Goal: Task Accomplishment & Management: Complete application form

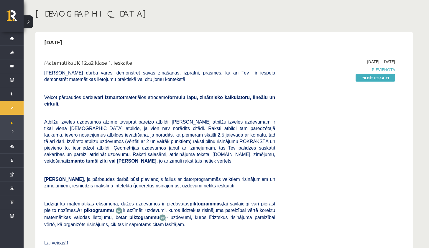
scroll to position [16, 0]
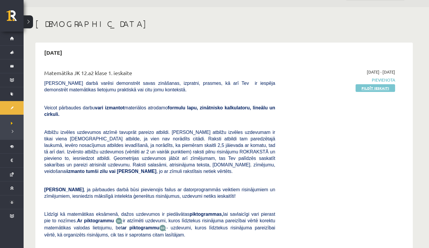
click at [374, 88] on link "Pildīt ieskaiti" at bounding box center [376, 88] width 40 height 8
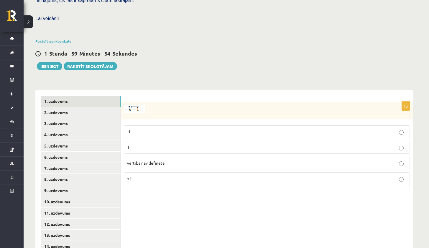
scroll to position [186, 0]
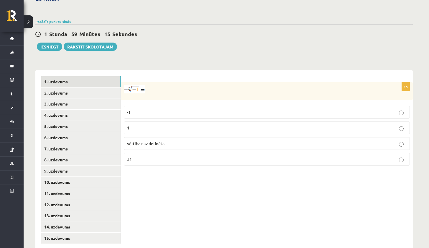
click at [143, 124] on p "1" at bounding box center [267, 127] width 280 height 6
click at [97, 87] on link "2. uzdevums" at bounding box center [80, 92] width 79 height 11
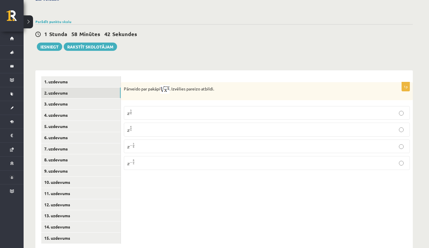
click at [142, 109] on p "x 5 6 x 5 6" at bounding box center [267, 112] width 280 height 7
click at [97, 98] on link "3. uzdevums" at bounding box center [80, 103] width 79 height 11
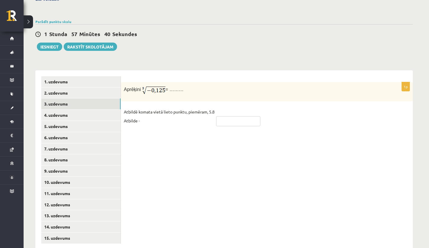
click at [240, 116] on input "text" at bounding box center [238, 121] width 44 height 10
type input "****"
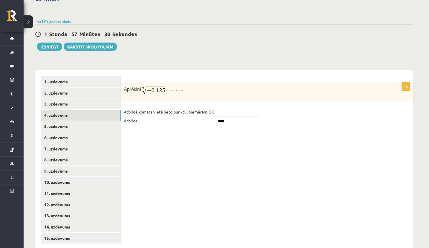
click at [109, 109] on link "4. uzdevums" at bounding box center [80, 114] width 79 height 11
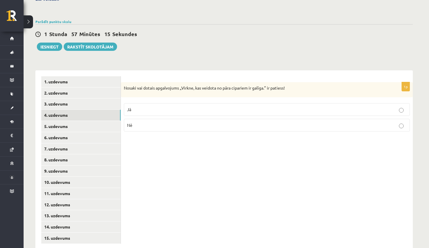
click at [159, 106] on p "Jā" at bounding box center [267, 109] width 280 height 6
drag, startPoint x: 122, startPoint y: 76, endPoint x: 135, endPoint y: 80, distance: 13.3
click at [130, 82] on div "Nosaki vai dotais apgalvojums „Virkne, kas veidota no pāra cipariem ir galīga.”…" at bounding box center [267, 89] width 292 height 15
drag, startPoint x: 153, startPoint y: 99, endPoint x: 153, endPoint y: 105, distance: 5.3
click at [153, 105] on label "Jā" at bounding box center [267, 109] width 286 height 13
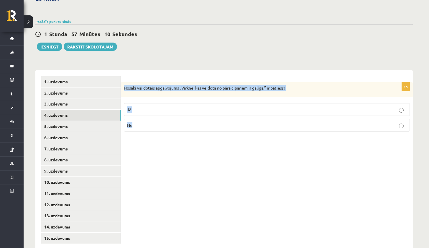
drag, startPoint x: 123, startPoint y: 76, endPoint x: 152, endPoint y: 137, distance: 68.1
click at [152, 137] on div "1p Nosaki vai dotais apgalvojums „Virkne, kas veidota no pāra cipariem ir galīg…" at bounding box center [267, 159] width 292 height 179
copy div "Nosaki vai dotais apgalvojums „Virkne, kas veidota no pāra cipariem ir galīga.”…"
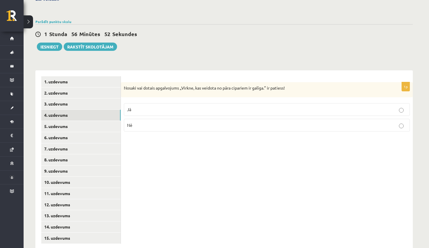
click at [151, 122] on p "Nē" at bounding box center [267, 125] width 280 height 6
click at [79, 121] on link "5. uzdevums" at bounding box center [80, 126] width 79 height 11
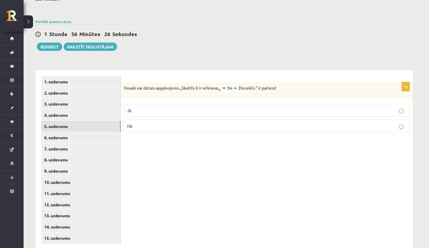
click at [140, 107] on p "Jā" at bounding box center [267, 110] width 280 height 6
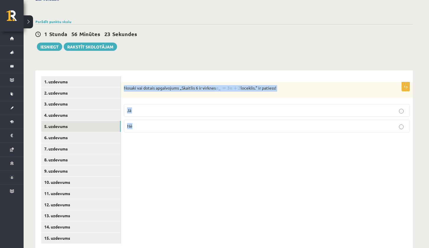
drag, startPoint x: 123, startPoint y: 78, endPoint x: 153, endPoint y: 123, distance: 53.9
click at [152, 123] on div "1p Nosaki vai dotais apgalvojums „Skaitlis 6 ir virknes loceklis.” ir patiess! …" at bounding box center [267, 109] width 292 height 55
copy div "Nosaki vai dotais apgalvojums „Skaitlis 6 ir virknes loceklis.” ir patiess! Jā …"
click at [161, 41] on div "Matemātika JK 12.a2 klase 1. ieskaite , Marta Tīde (12.a2 JK klase) Pārbaudes d…" at bounding box center [224, 49] width 401 height 424
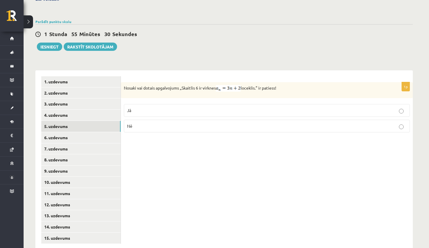
click at [160, 123] on p "Nē" at bounding box center [267, 126] width 280 height 6
click at [110, 132] on link "6. uzdevums" at bounding box center [80, 137] width 79 height 11
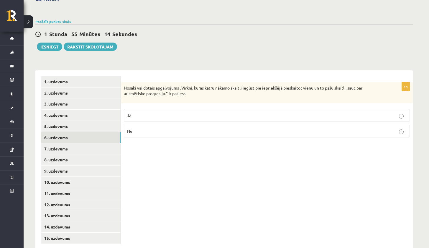
click at [155, 112] on p "Jā" at bounding box center [267, 115] width 280 height 6
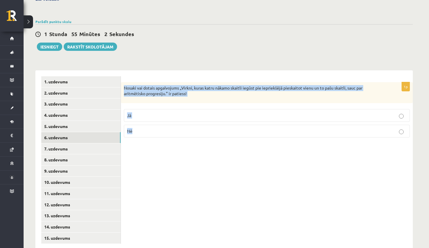
drag, startPoint x: 123, startPoint y: 76, endPoint x: 145, endPoint y: 139, distance: 66.4
click at [145, 139] on div "1p Nosaki vai dotais apgalvojums „Virkni, kuras katru nākamo skaitli iegūst pie…" at bounding box center [267, 159] width 292 height 179
copy div "Nosaki vai dotais apgalvojums „Virkni, kuras katru nākamo skaitli iegūst pie ie…"
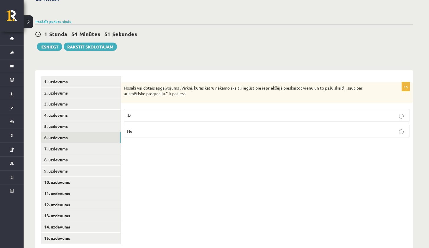
click at [188, 30] on div "1 Stunda 54 Minūtes 51 Sekundes Ieskaite saglabāta! Iesniegt Rakstīt skolotājam" at bounding box center [224, 37] width 378 height 27
click at [83, 143] on link "7. uzdevums" at bounding box center [80, 148] width 79 height 11
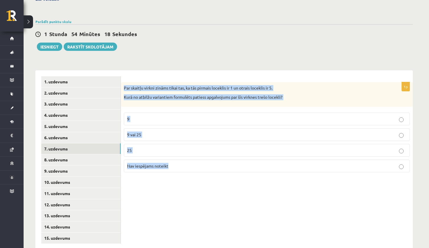
drag, startPoint x: 123, startPoint y: 76, endPoint x: 195, endPoint y: 163, distance: 112.1
click at [194, 163] on div "1p Par skaitļu virkni zināms tikai tas, ka tās pirmais loceklis ir 1 un otrais …" at bounding box center [267, 129] width 292 height 95
copy div "Par skaitļu virkni zināms tikai tas, ka tās pirmais loceklis ir 1 un otrais loc…"
click at [142, 163] on span "Nav iespējams noteikt" at bounding box center [147, 165] width 41 height 5
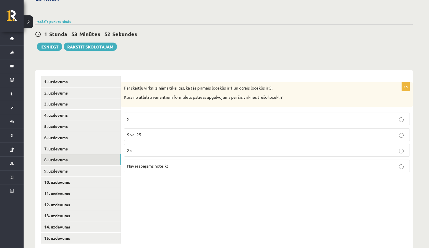
click at [93, 154] on link "8. uzdevums" at bounding box center [80, 159] width 79 height 11
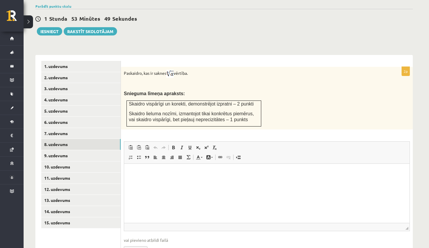
scroll to position [202, 0]
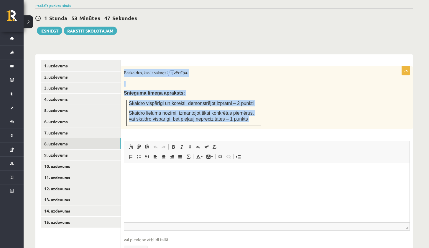
drag, startPoint x: 123, startPoint y: 60, endPoint x: 273, endPoint y: 123, distance: 162.9
click at [273, 123] on div "2p Paskaidro, kas ir saknes vērtība. Snieguma līmeņa apraksts: Skaidro vispārīg…" at bounding box center [267, 164] width 292 height 197
copy div "Paskaidro, kas ir saknes vērtība. Snieguma līmeņa apraksts: Skaidro vispārīgi u…"
click at [206, 48] on div "**********" at bounding box center [224, 158] width 378 height 221
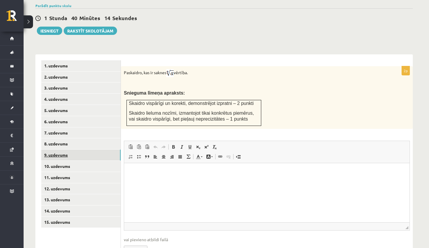
click at [70, 149] on link "9. uzdevums" at bounding box center [80, 154] width 79 height 11
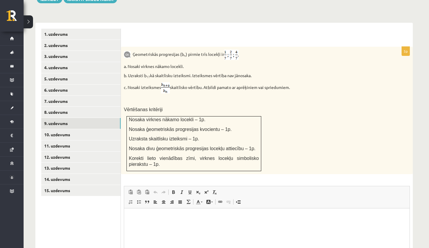
scroll to position [232, 0]
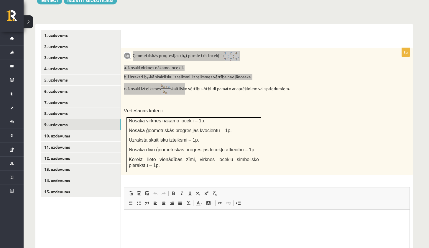
drag, startPoint x: 134, startPoint y: 46, endPoint x: 184, endPoint y: 79, distance: 59.9
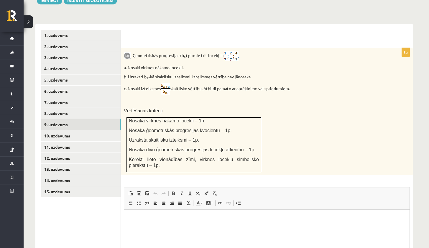
click at [247, 83] on p "c. Nosaki izteiksmes skaitlisko vērtību. Atbildi pamato ar aprēķiniem vai sprie…" at bounding box center [252, 88] width 257 height 11
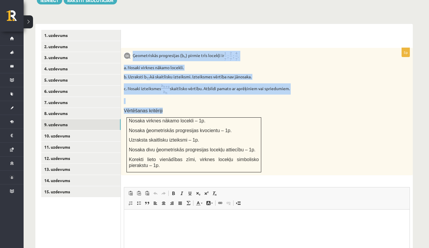
drag, startPoint x: 133, startPoint y: 45, endPoint x: 279, endPoint y: 153, distance: 181.9
copy div "Ģeometriskās progresijas (b n ) pirmie trīs locekļi ir a. Nosaki virknes nākamo…"
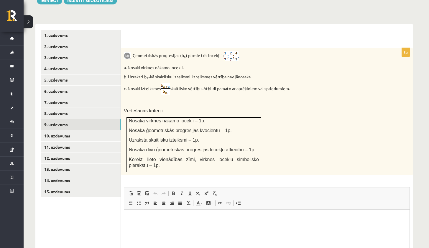
click at [261, 30] on div at bounding box center [267, 36] width 280 height 12
click at [93, 108] on link "8. uzdevums" at bounding box center [80, 113] width 79 height 11
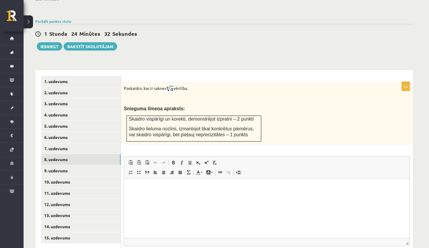
scroll to position [224, 0]
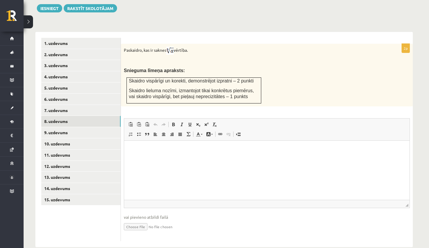
click at [137, 220] on input "file" at bounding box center [267, 226] width 286 height 12
type input "**********"
click at [141, 232] on link "Iesniegtā atbilde" at bounding box center [140, 235] width 32 height 6
click at [85, 127] on link "9. uzdevums" at bounding box center [80, 132] width 79 height 11
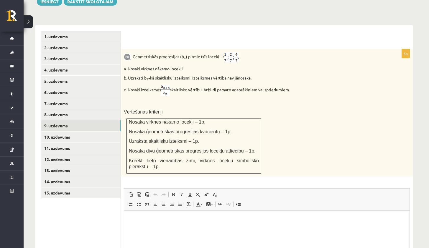
scroll to position [300, 0]
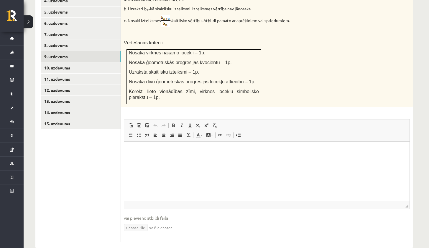
click at [137, 221] on input "file" at bounding box center [267, 227] width 286 height 12
type input "**********"
click at [102, 62] on link "10. uzdevums" at bounding box center [80, 67] width 79 height 11
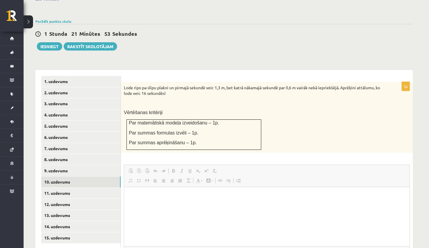
scroll to position [0, 0]
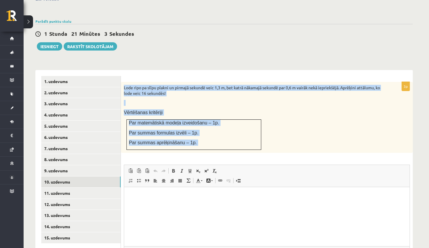
drag, startPoint x: 123, startPoint y: 76, endPoint x: 253, endPoint y: 143, distance: 146.2
click at [253, 143] on div "3p Lode ripo pa slīpu plakni un pirmajā sekundē veic 1,3 m, bet katrā nākamajā …" at bounding box center [267, 184] width 292 height 205
copy div "Lode ripo pa slīpu plakni un pirmajā sekundē veic 1,3 m, bet katrā nākamajā sek…"
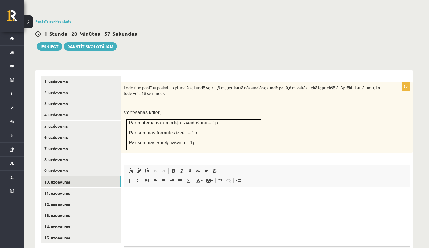
click at [201, 53] on div "Matemātika JK 12.a2 klase 1. ieskaite , Marta Tīde (12.a2 JK klase) Pārbaudes d…" at bounding box center [224, 71] width 401 height 468
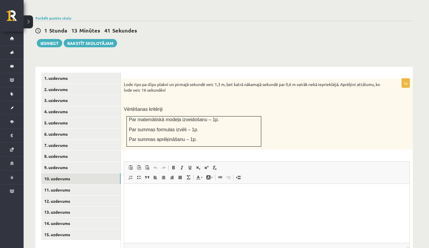
scroll to position [232, 0]
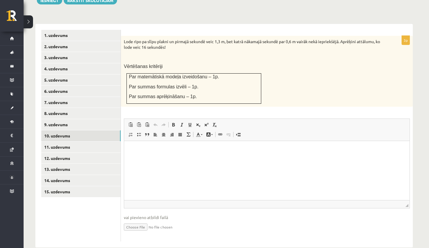
click at [140, 220] on input "file" at bounding box center [267, 226] width 286 height 12
type input "**********"
click at [95, 141] on link "11. uzdevums" at bounding box center [80, 146] width 79 height 11
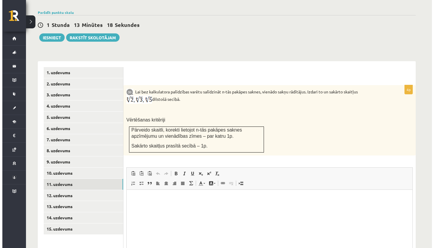
scroll to position [201, 0]
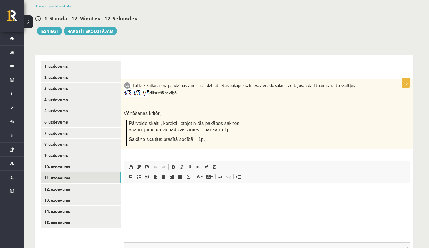
drag, startPoint x: 240, startPoint y: 74, endPoint x: 203, endPoint y: 46, distance: 46.4
click at [239, 81] on p "Lai bez kalkulatora palīdzības varētu salīdzināt n-tās pakāpes saknes, vienādo …" at bounding box center [252, 89] width 257 height 16
drag, startPoint x: 126, startPoint y: 81, endPoint x: 132, endPoint y: 82, distance: 5.7
click at [144, 90] on div "Lai bez kalkulatora palīdzības varētu salīdzināt n-tās pakāpes saknes, vienādo …" at bounding box center [267, 113] width 292 height 70
click at [173, 201] on html at bounding box center [267, 192] width 286 height 18
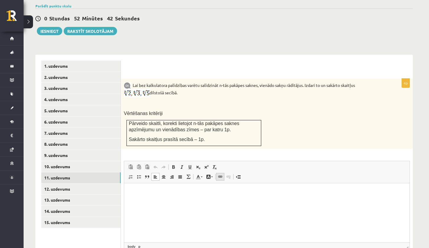
click at [221, 174] on span at bounding box center [220, 176] width 5 height 5
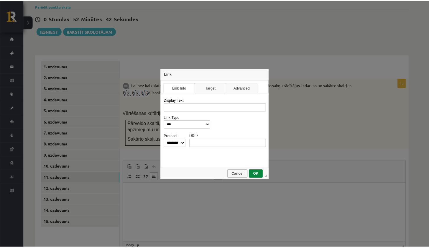
scroll to position [0, 0]
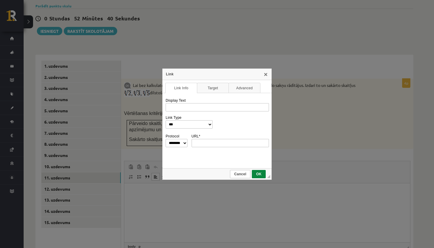
click at [234, 177] on link "Cancel" at bounding box center [240, 174] width 20 height 8
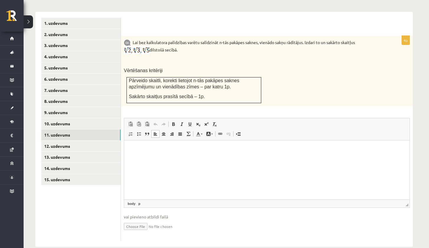
scroll to position [244, 0]
click at [133, 220] on input "file" at bounding box center [267, 226] width 286 height 12
type input "**********"
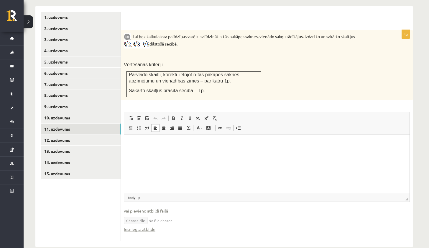
scroll to position [250, 0]
click at [88, 135] on link "12. uzdevums" at bounding box center [80, 140] width 79 height 11
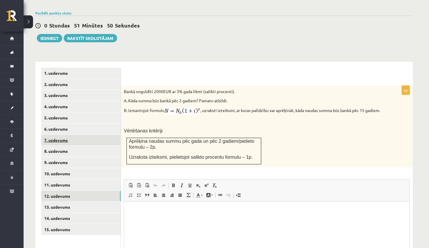
scroll to position [0, 0]
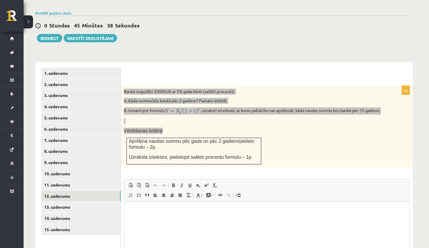
drag, startPoint x: 124, startPoint y: 80, endPoint x: 214, endPoint y: 128, distance: 102.3
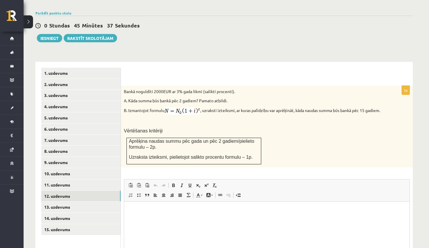
click at [213, 128] on p "Vērtēšanas kritēriji" at bounding box center [252, 130] width 257 height 6
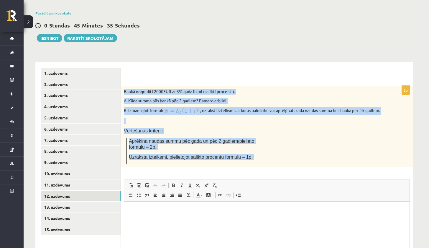
drag, startPoint x: 125, startPoint y: 80, endPoint x: 262, endPoint y: 168, distance: 162.4
copy div "Bankā noguldīti 2000EUR ar 3% gada likmi (salikti procenti). A. Kāda summa būs …"
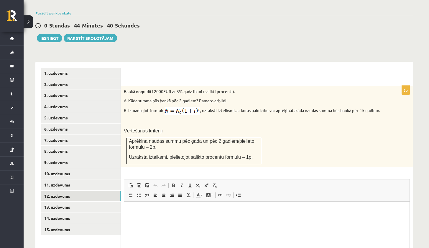
click at [250, 73] on div at bounding box center [267, 76] width 280 height 6
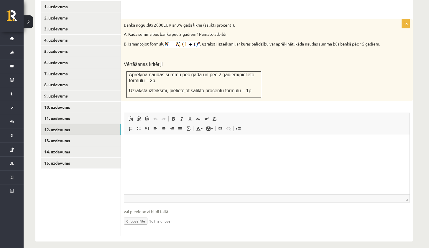
scroll to position [260, 0]
click at [136, 214] on input "file" at bounding box center [267, 220] width 286 height 12
type input "**********"
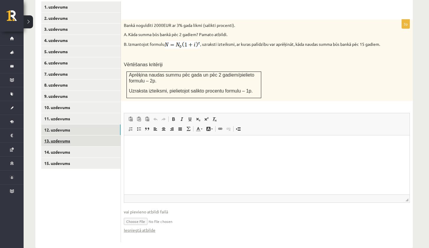
click at [80, 135] on link "13. uzdevums" at bounding box center [80, 140] width 79 height 11
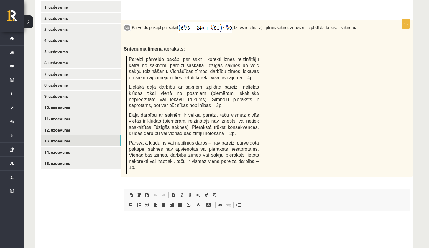
scroll to position [0, 0]
click at [99, 158] on link "15. uzdevums" at bounding box center [80, 163] width 79 height 11
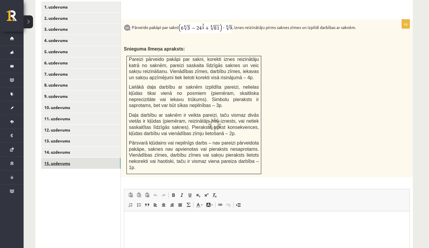
scroll to position [248, 0]
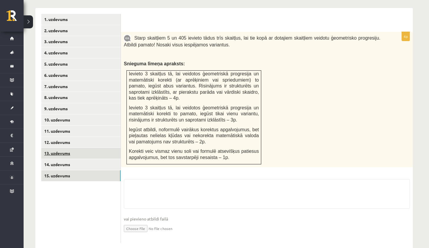
click at [99, 148] on link "13. uzdevums" at bounding box center [80, 153] width 79 height 11
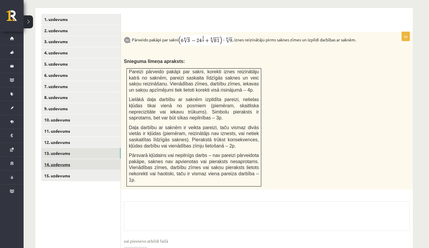
click at [92, 159] on link "14. uzdevums" at bounding box center [80, 164] width 79 height 11
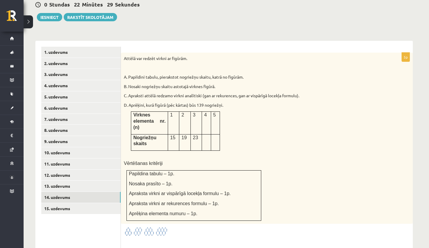
scroll to position [216, 0]
click at [93, 202] on link "15. uzdevums" at bounding box center [80, 207] width 79 height 11
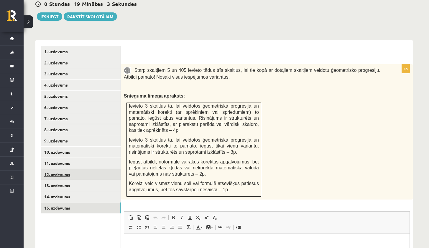
scroll to position [217, 0]
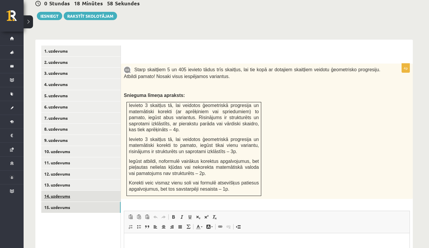
click at [87, 190] on link "14. uzdevums" at bounding box center [80, 195] width 79 height 11
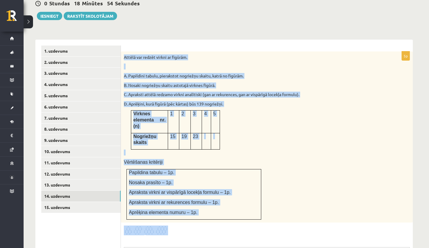
drag, startPoint x: 124, startPoint y: 46, endPoint x: 255, endPoint y: 222, distance: 220.0
click at [255, 222] on div "5p Attēlā var redzēt virkni ar figūrām. A. Papildini tabulu, pierakstot nogriež…" at bounding box center [267, 210] width 292 height 318
copy div "Attēlā var redzēt virkni ar figūrām. A. Papildini tabulu, pierakstot nogriežņu …"
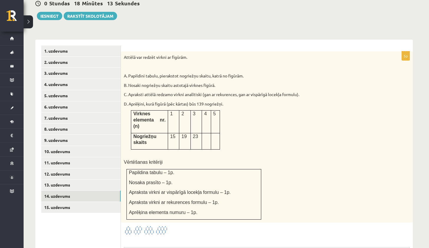
scroll to position [0, 0]
click at [302, 101] on p "D. Aprēķini, kurā figūrā (pēc kārtas) būs 139 nogriežņi." at bounding box center [252, 104] width 257 height 6
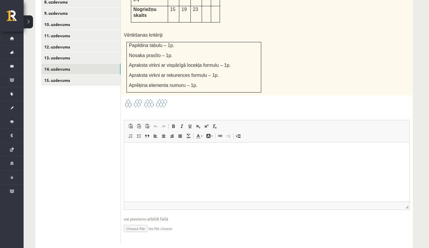
scroll to position [343, 0]
click at [135, 222] on input "file" at bounding box center [267, 228] width 286 height 12
type input "**********"
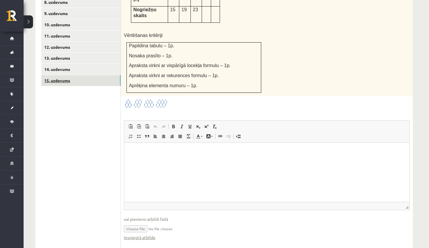
click at [114, 75] on link "15. uzdevums" at bounding box center [80, 80] width 79 height 11
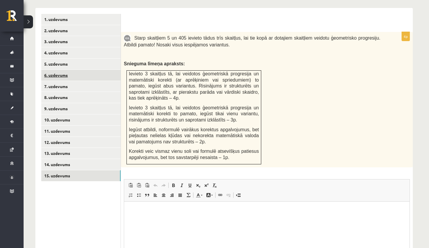
scroll to position [0, 0]
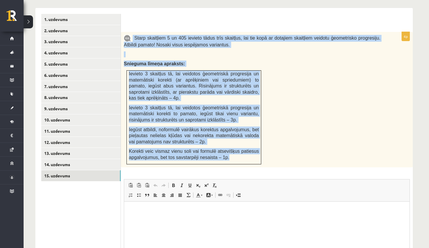
drag, startPoint x: 133, startPoint y: 25, endPoint x: 216, endPoint y: 151, distance: 150.4
click at [216, 151] on div "Starp skaitļiem 5 un 405 ievieto tādus trīs skaitļus, lai tie kopā ar dotajiem …" at bounding box center [267, 99] width 292 height 135
copy div "Starp skaitļiem 5 un 405 ievieto tādus trīs skaitļus, lai tie kopā ar dotajiem …"
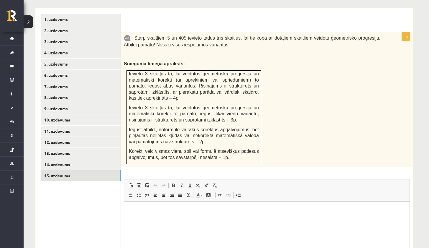
click at [285, 81] on div "Starp skaitļiem 5 un 405 ievieto tādus trīs skaitļus, lai tie kopā ar dotajiem …" at bounding box center [267, 99] width 292 height 135
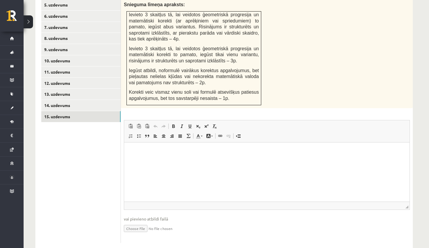
scroll to position [307, 0]
click at [139, 222] on input "file" at bounding box center [267, 228] width 286 height 12
type input "**********"
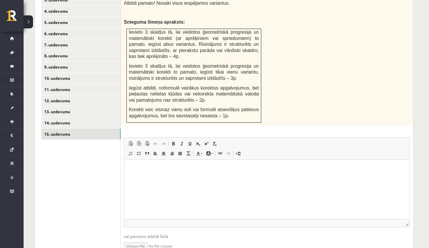
scroll to position [298, 0]
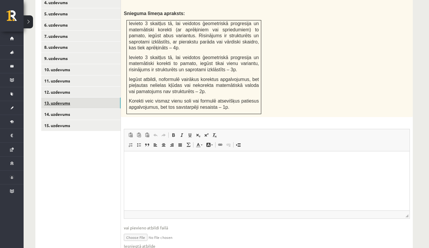
click at [92, 97] on link "13. uzdevums" at bounding box center [80, 102] width 79 height 11
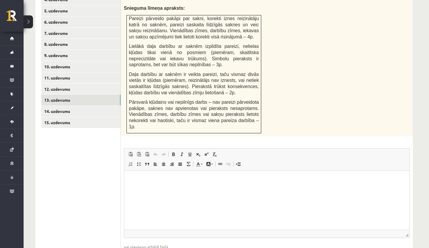
scroll to position [335, 0]
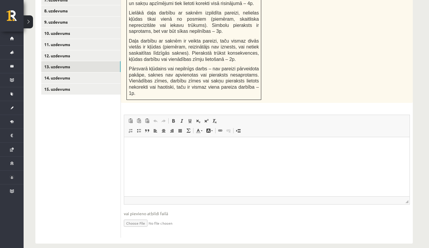
click at [134, 216] on input "file" at bounding box center [267, 222] width 286 height 12
type input "**********"
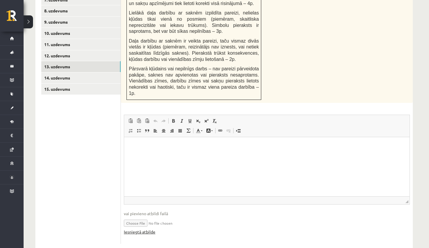
click at [135, 228] on link "Iesniegtā atbilde" at bounding box center [140, 231] width 32 height 6
click at [286, 103] on div "4p Pārveido pakāpi par sakni , iznes reizinātāju pirms saknes zīmes un izpildi …" at bounding box center [267, 94] width 292 height 298
drag, startPoint x: 425, startPoint y: 189, endPoint x: 433, endPoint y: 188, distance: 8.4
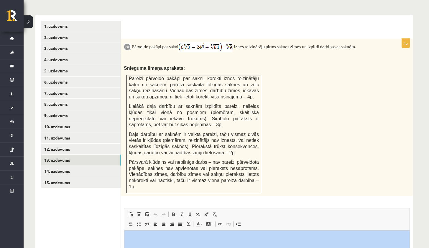
scroll to position [231, 0]
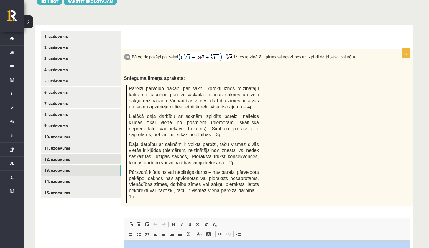
click at [89, 153] on link "12. uzdevums" at bounding box center [80, 158] width 79 height 11
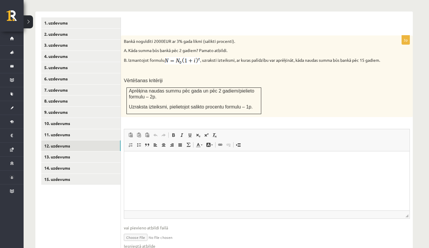
scroll to position [267, 0]
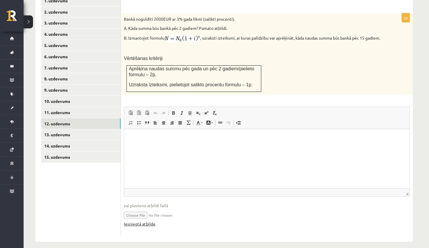
click at [144, 220] on link "Iesniegtā atbilde" at bounding box center [140, 223] width 32 height 6
click at [387, 147] on html at bounding box center [267, 138] width 286 height 18
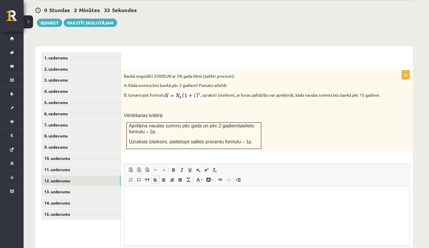
scroll to position [225, 0]
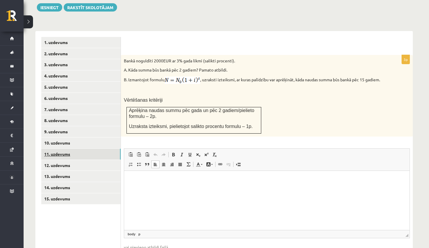
click at [89, 148] on link "11. uzdevums" at bounding box center [80, 153] width 79 height 11
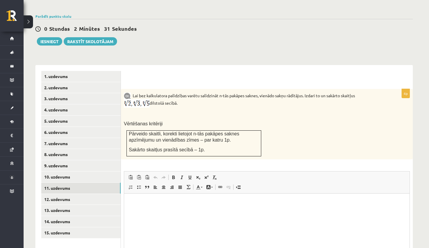
scroll to position [0, 0]
click at [53, 37] on button "Iesniegt" at bounding box center [49, 41] width 25 height 8
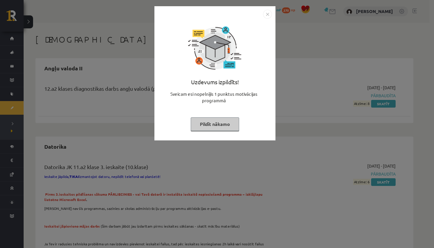
click at [230, 122] on button "Pildīt nākamo" at bounding box center [215, 124] width 48 height 14
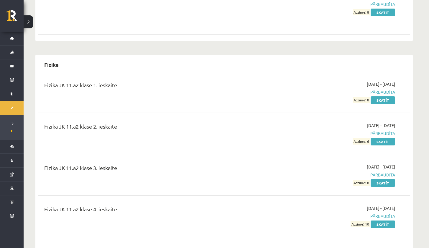
scroll to position [341, 0]
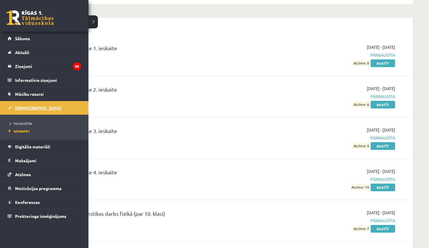
click at [25, 106] on span "[DEMOGRAPHIC_DATA]" at bounding box center [38, 107] width 46 height 5
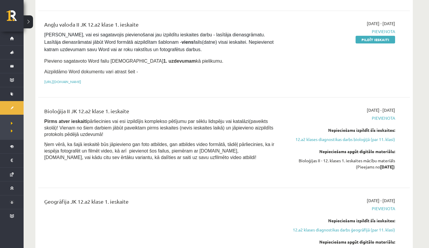
scroll to position [431, 0]
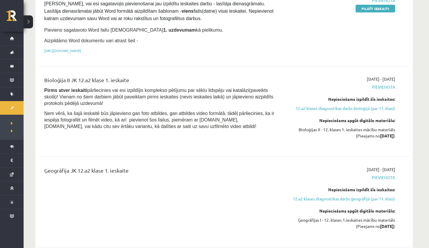
click at [400, 70] on div "Bioloģija II JK 12.a2 klase 1. ieskaite Pirms atver ieskaiti pārliecinies vai e…" at bounding box center [224, 111] width 372 height 83
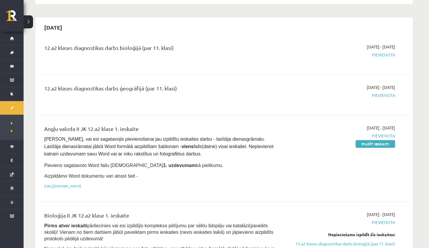
scroll to position [260, 0]
